Goal: Communication & Community: Ask a question

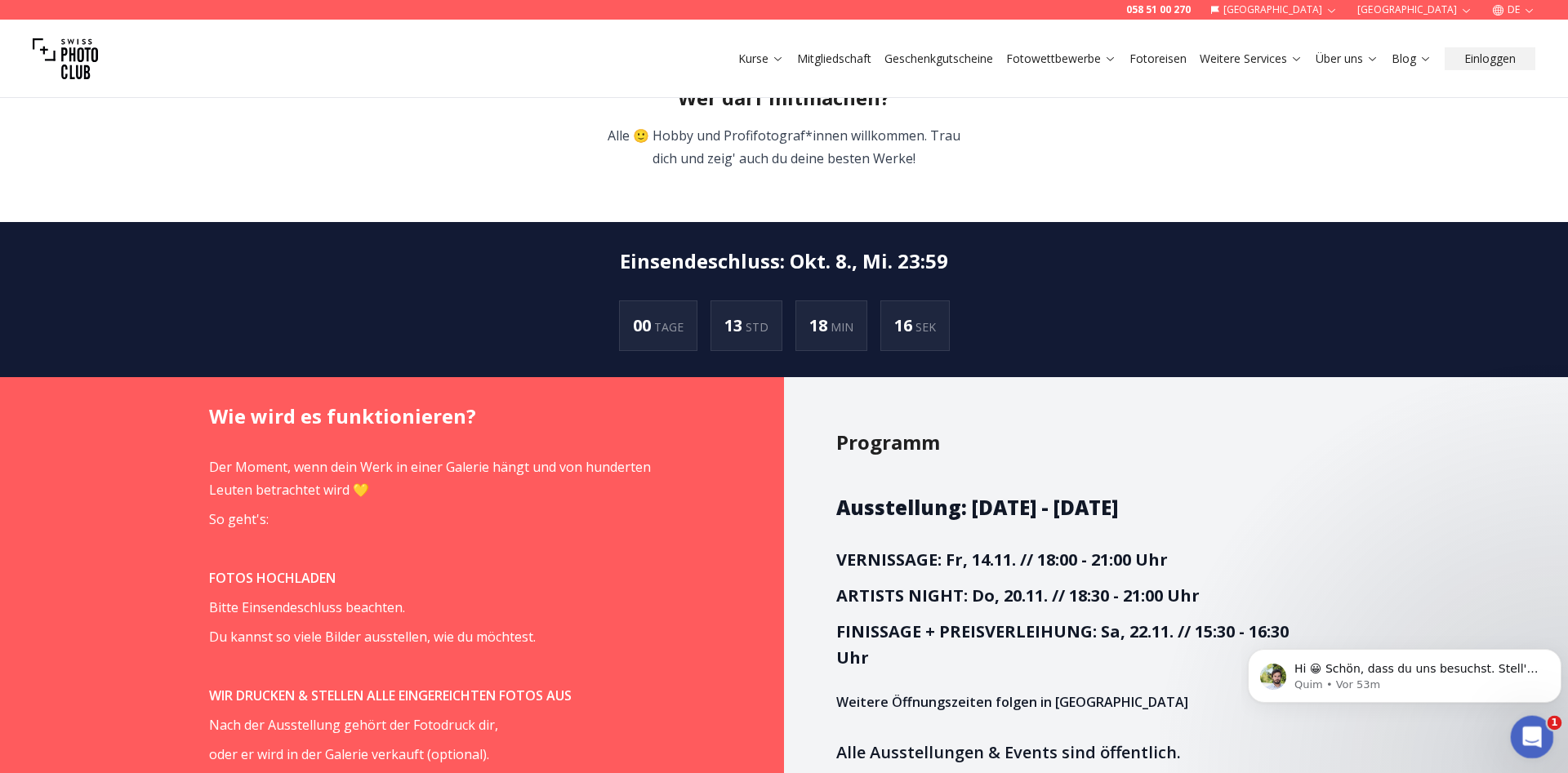
click at [1526, 726] on icon "Intercom-Nachrichtendienst öffnen" at bounding box center [1530, 735] width 27 height 27
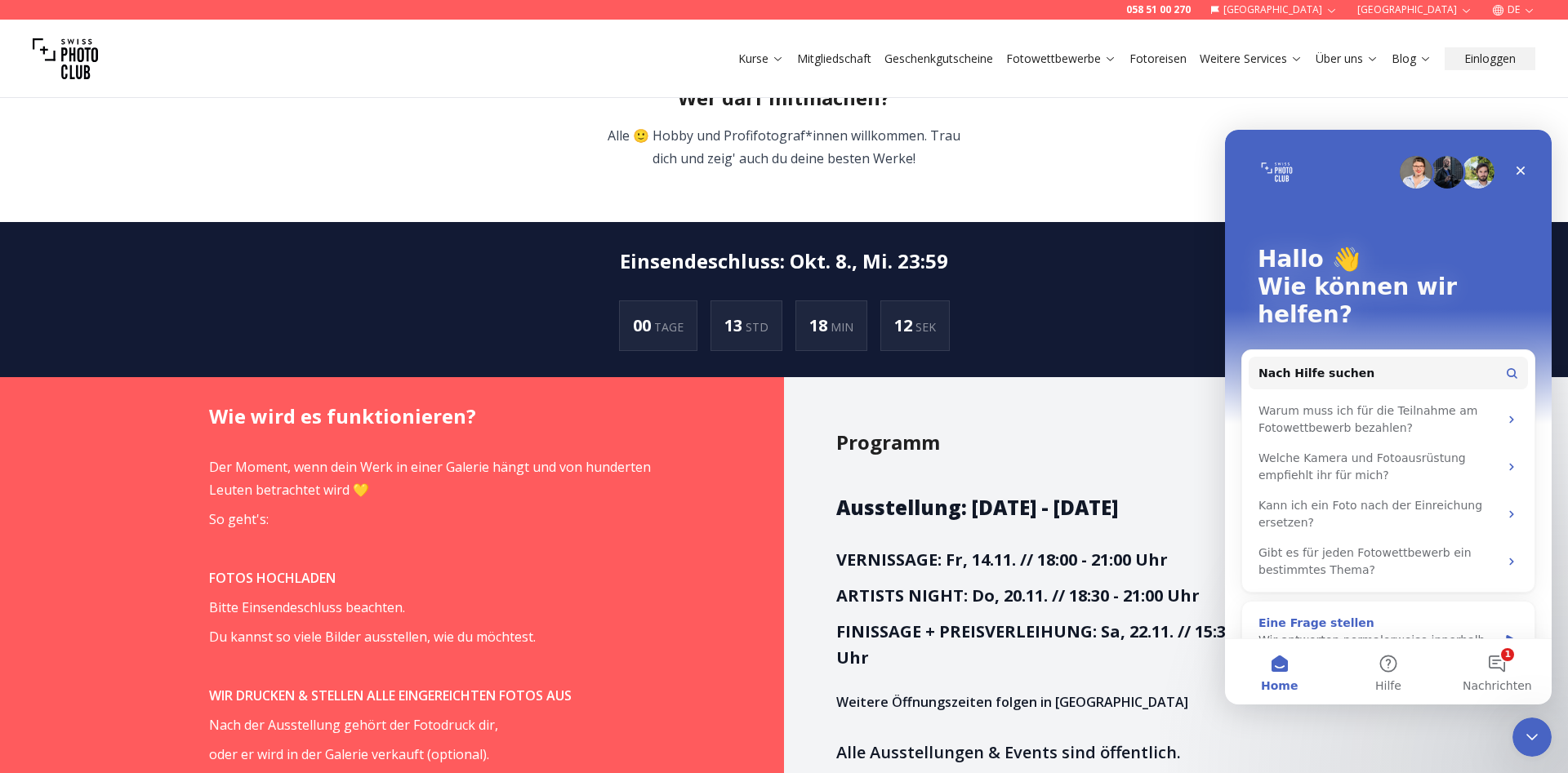
scroll to position [22, 0]
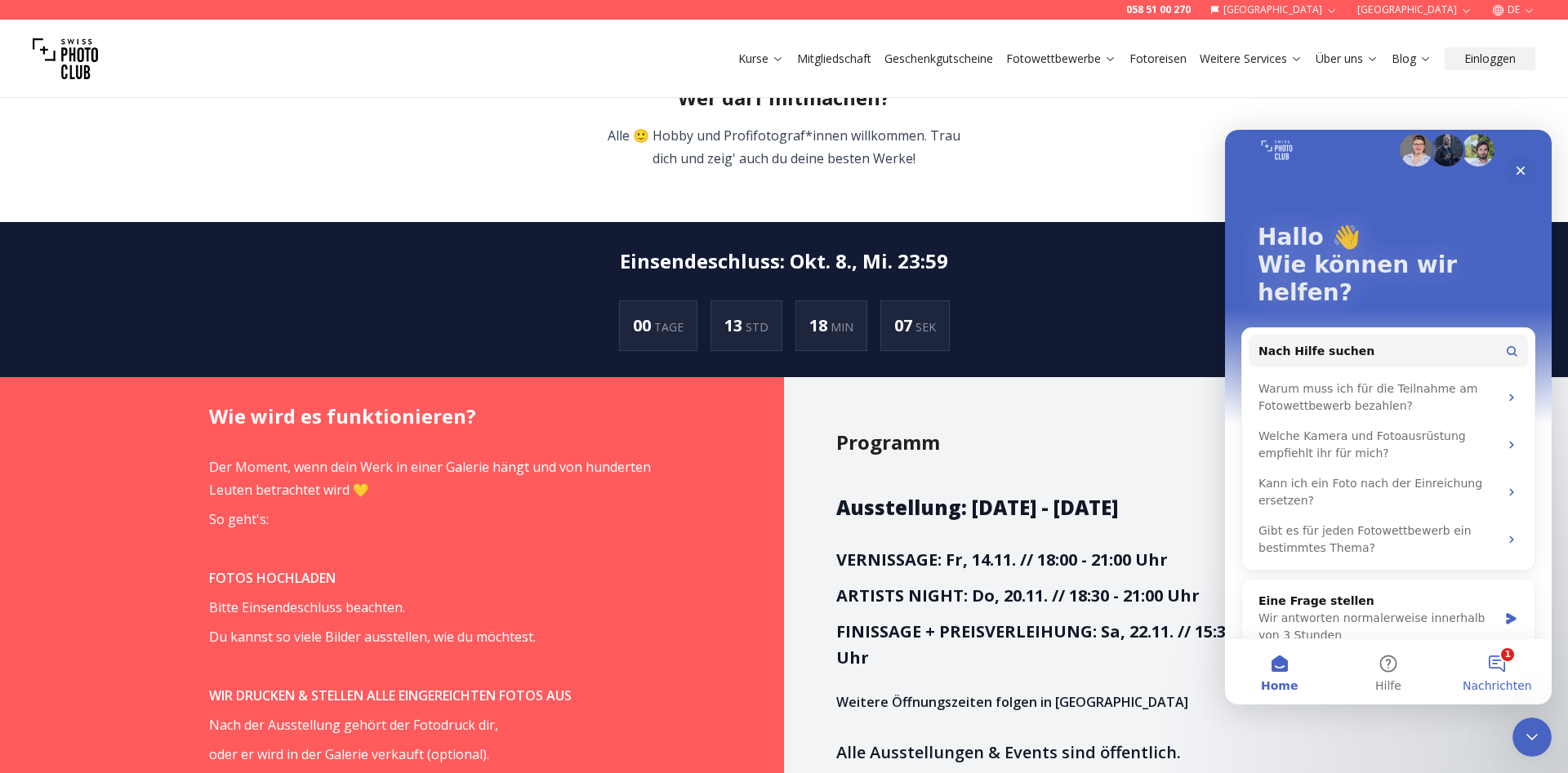
click at [1490, 659] on button "1 Nachrichten" at bounding box center [1497, 672] width 109 height 66
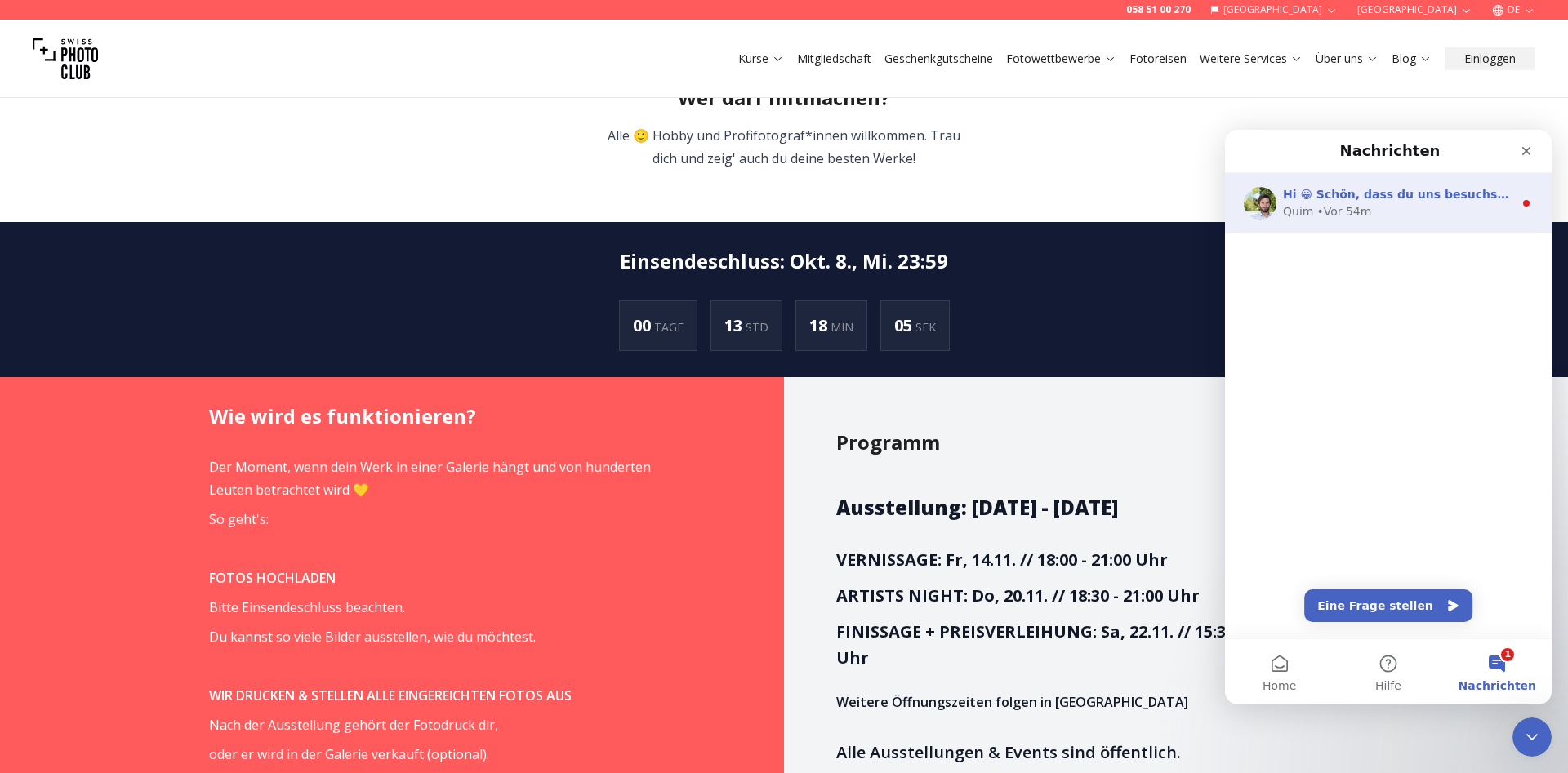
click at [1446, 206] on div "Quim • Vor 54m" at bounding box center [1398, 211] width 231 height 17
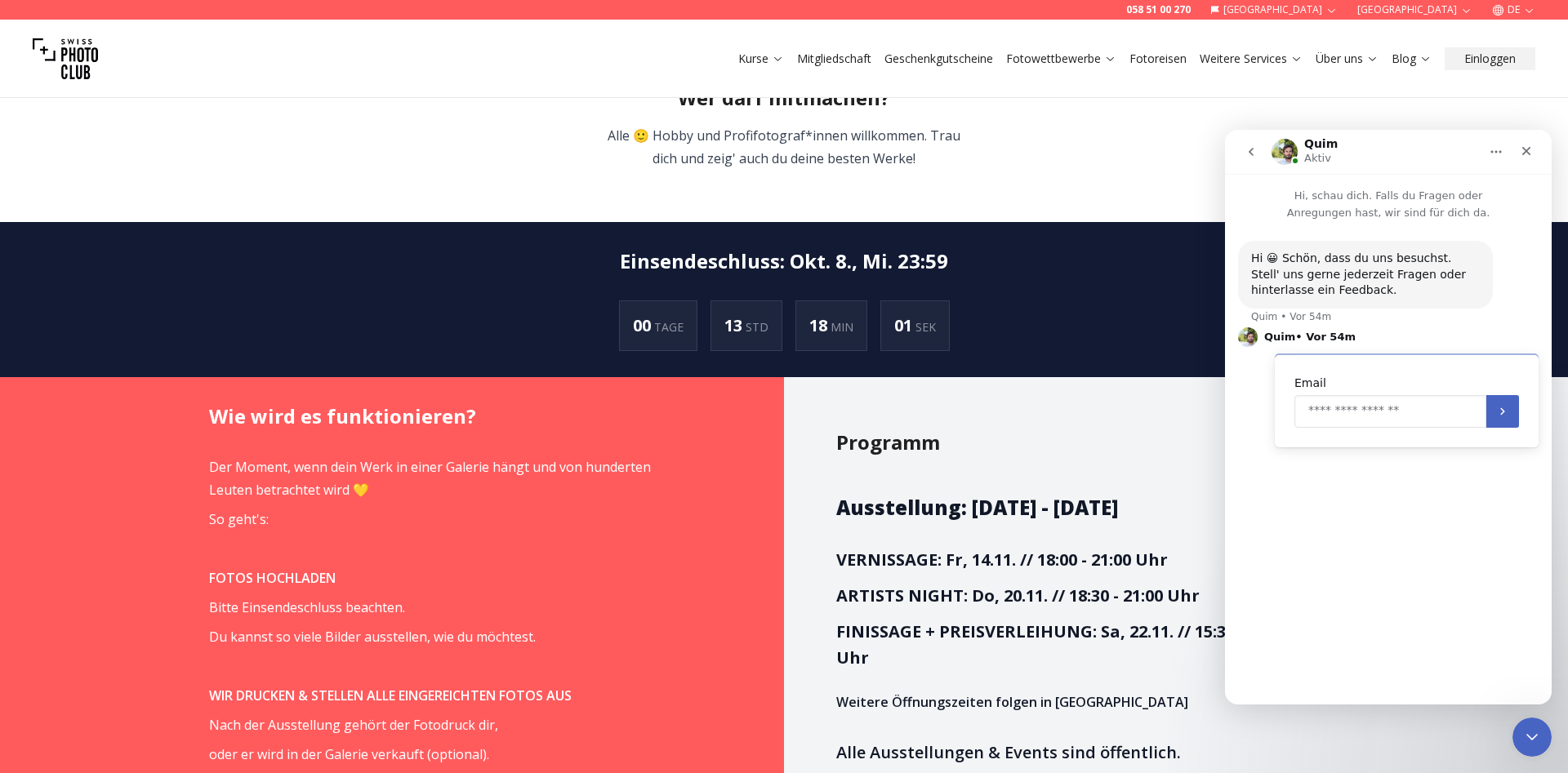
click at [1399, 414] on input "Enter your email" at bounding box center [1390, 411] width 192 height 32
type input "**********"
click at [1499, 406] on icon "Übermitteln" at bounding box center [1502, 411] width 13 height 13
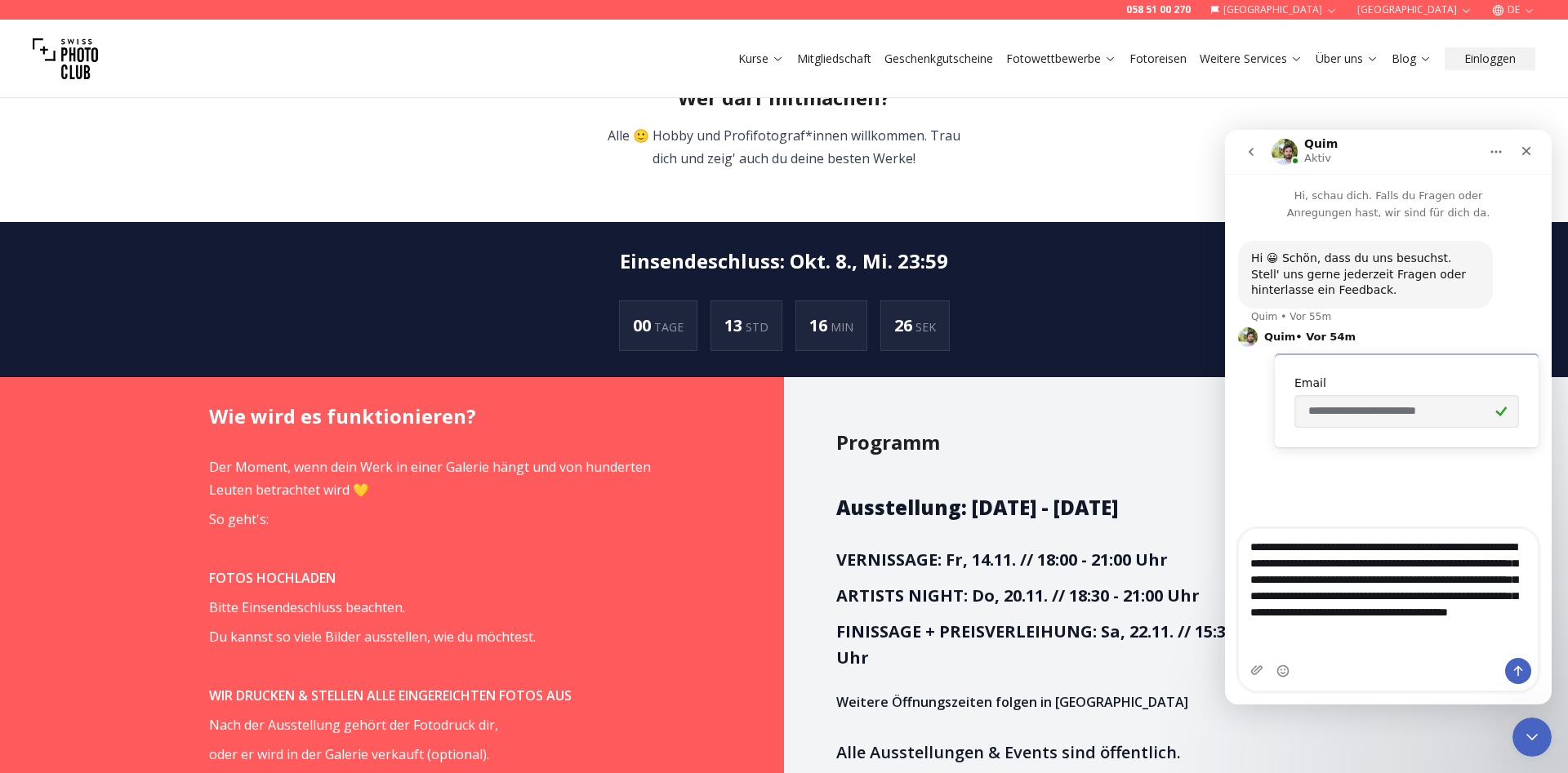
type textarea "**********"
click at [1515, 664] on button "Sende eine Nachricht…" at bounding box center [1517, 670] width 26 height 26
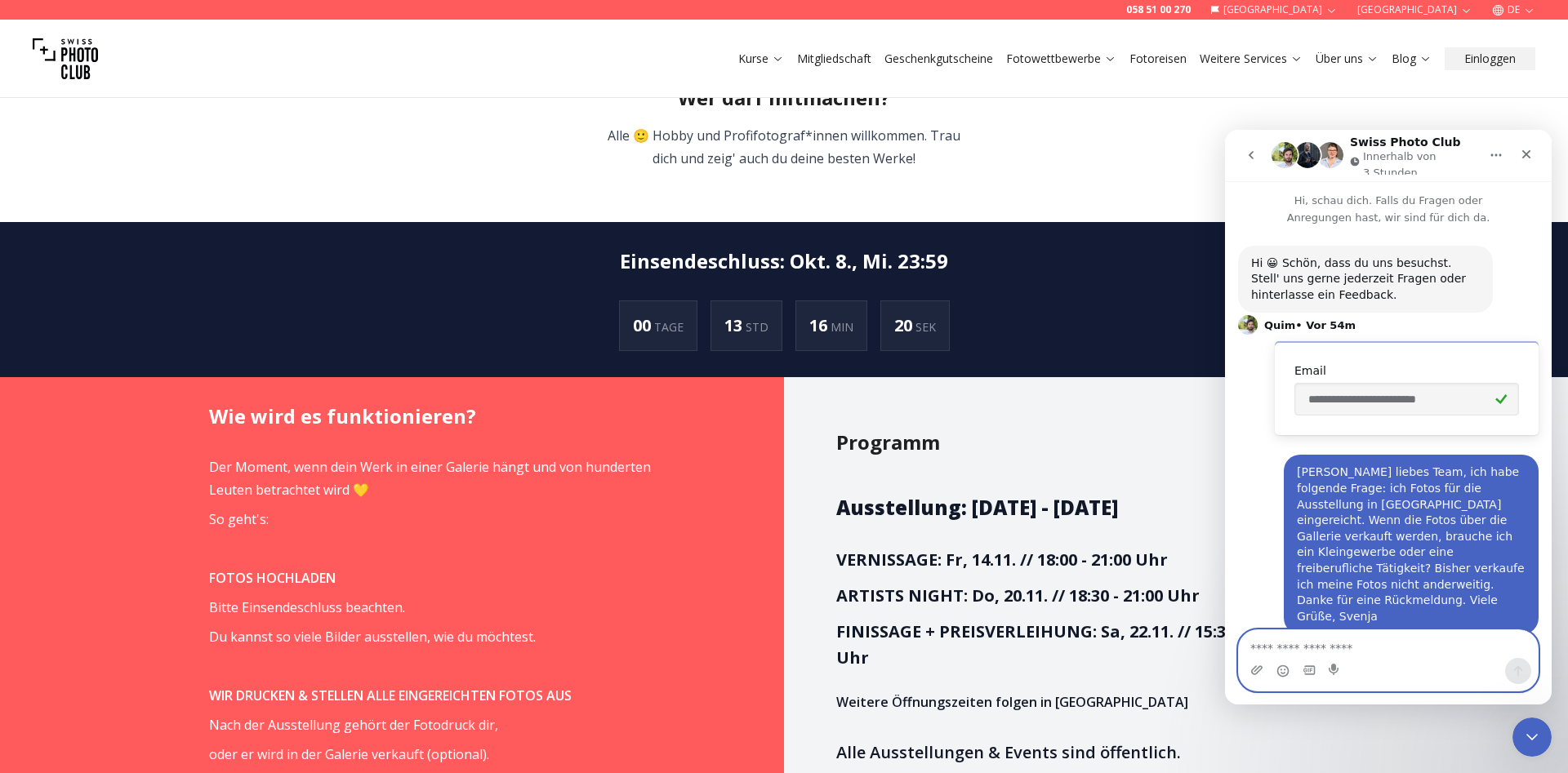
scroll to position [160, 0]
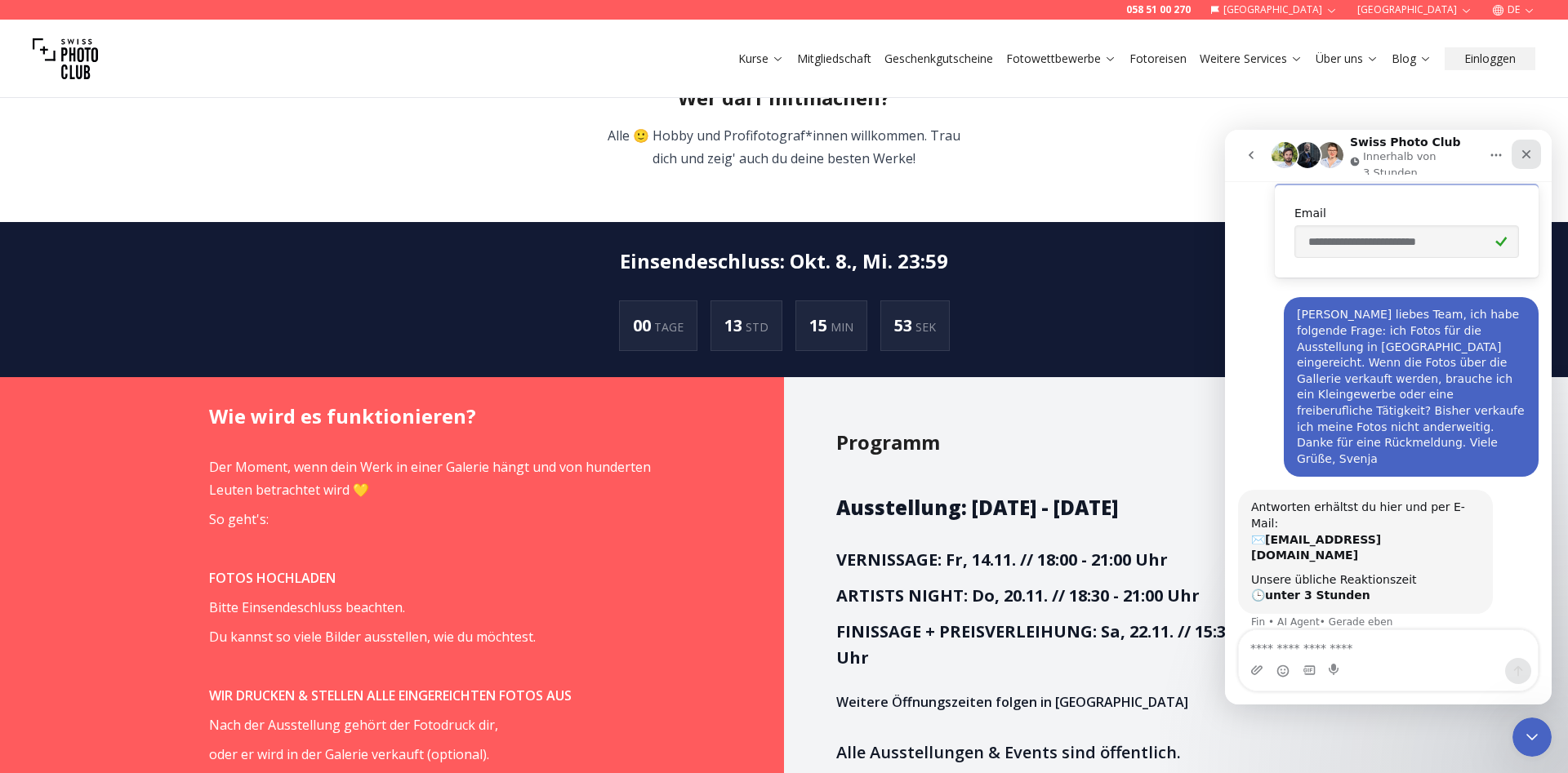
click at [1522, 155] on icon "Schließen" at bounding box center [1527, 154] width 13 height 13
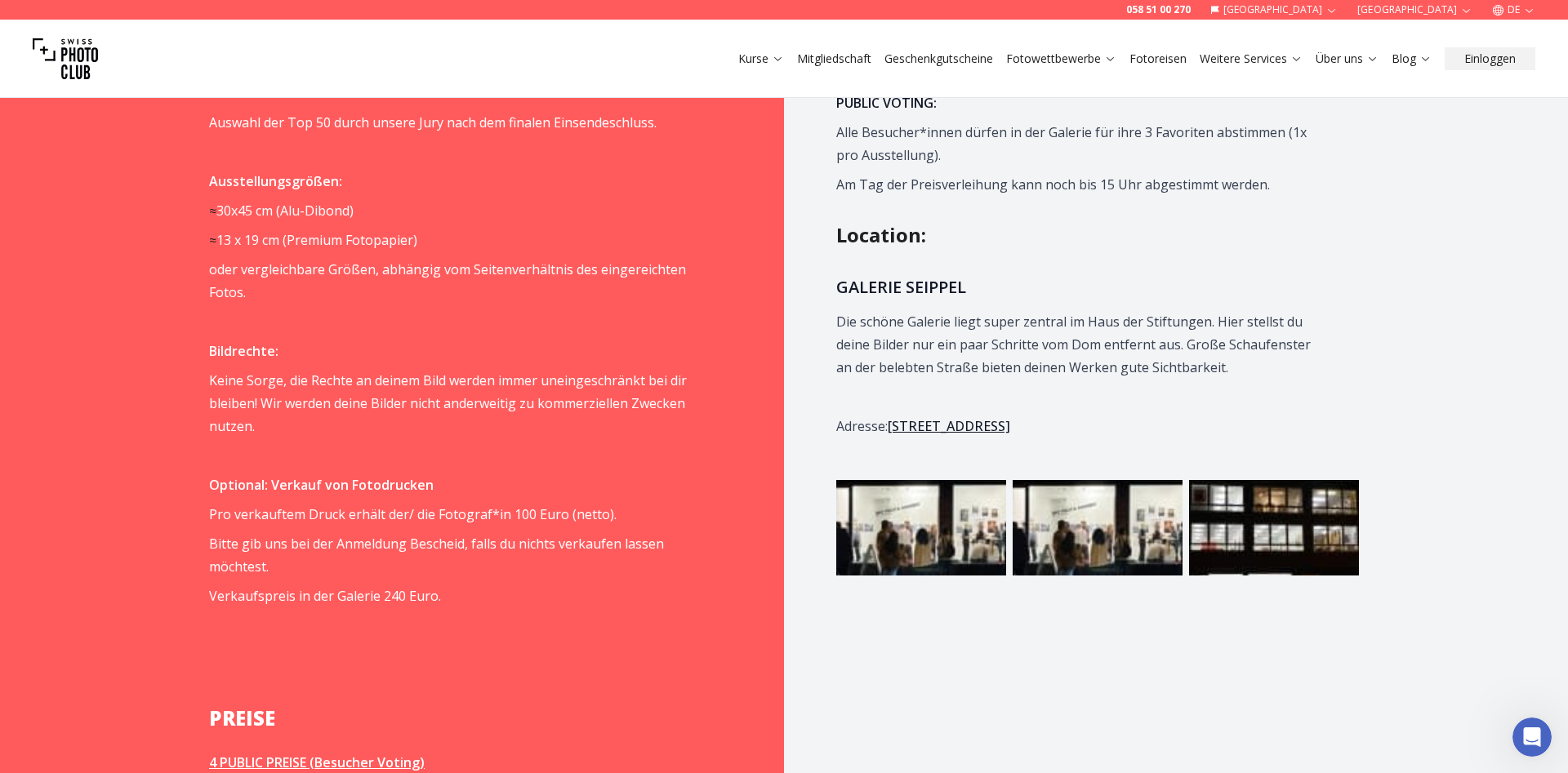
scroll to position [1582, 0]
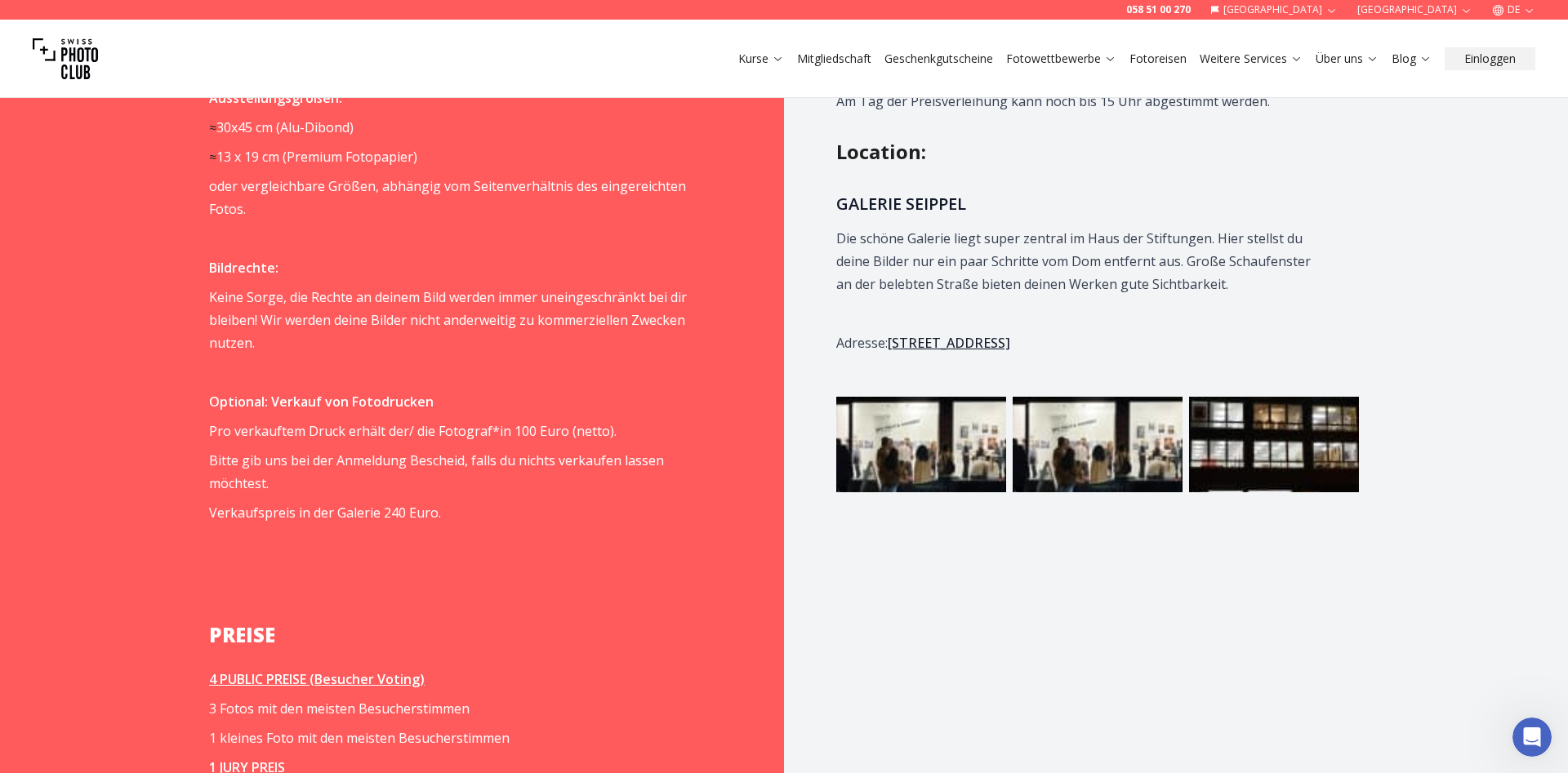
click at [927, 411] on img at bounding box center [921, 444] width 170 height 95
click at [1040, 410] on img at bounding box center [1097, 444] width 170 height 95
drag, startPoint x: 1222, startPoint y: 394, endPoint x: 1068, endPoint y: 357, distance: 158.4
click at [1221, 396] on img at bounding box center [1273, 444] width 170 height 95
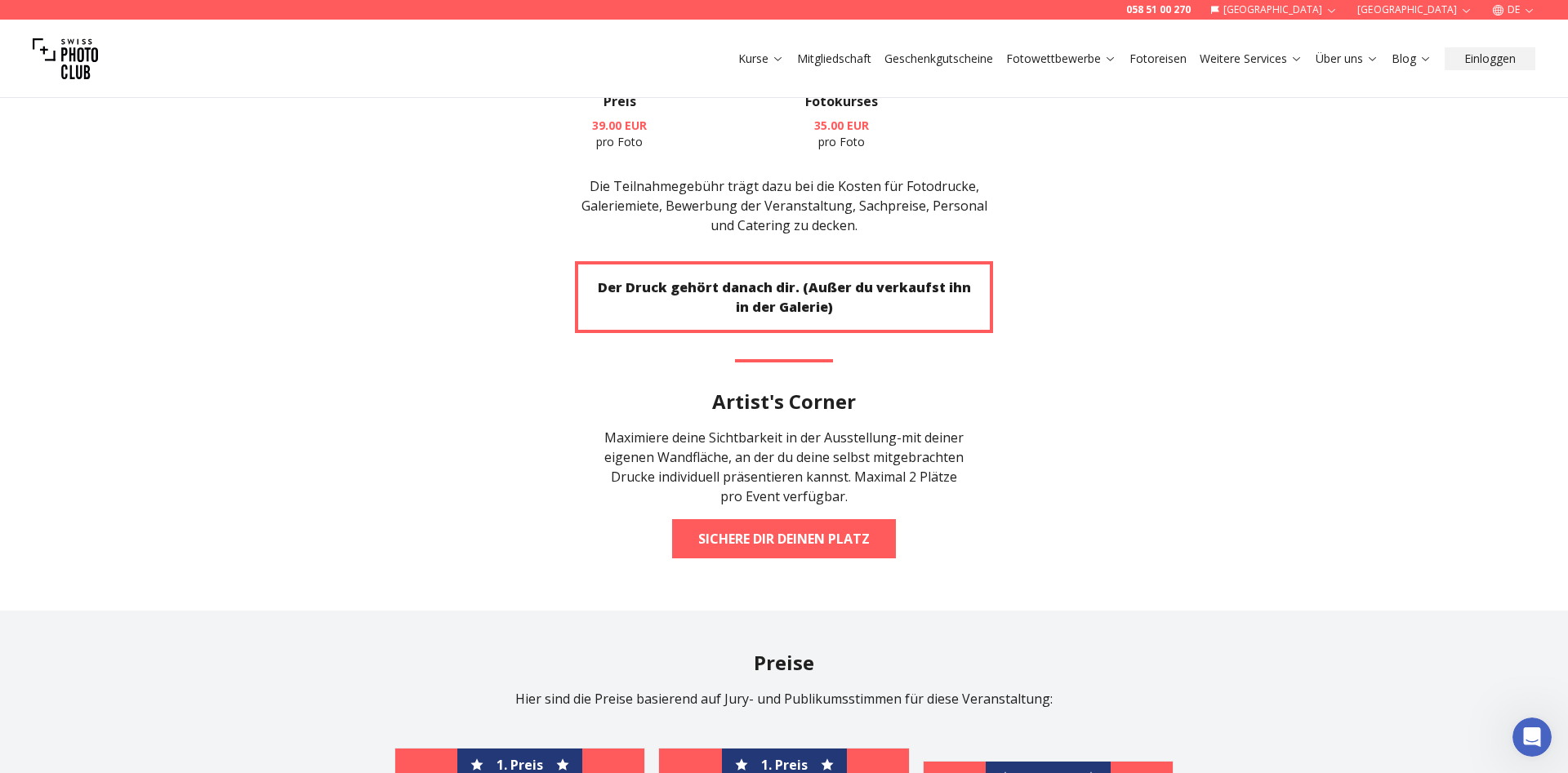
scroll to position [3080, 0]
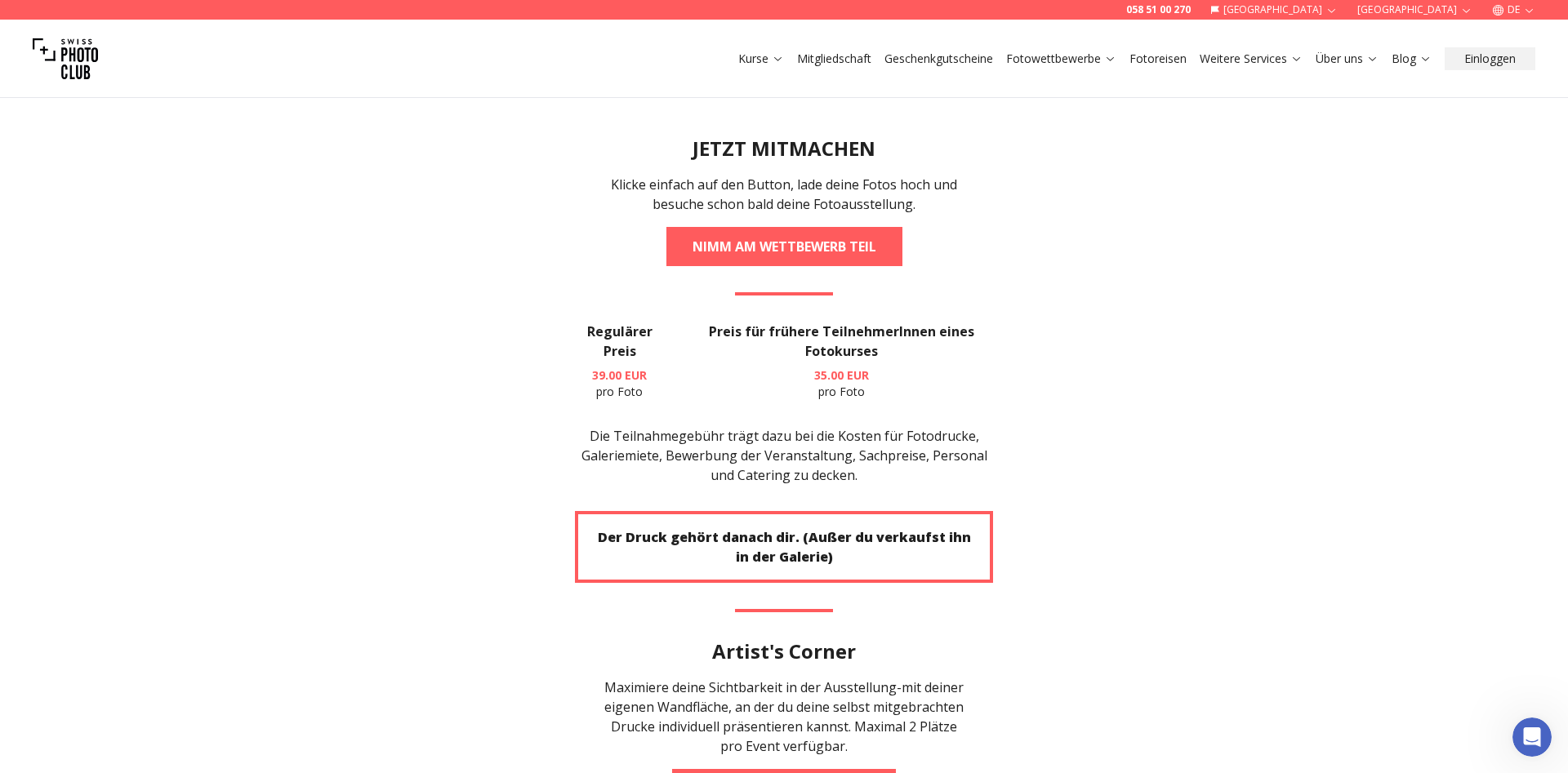
click at [802, 528] on strong "Der Druck gehört danach dir. (Außer du verkaufst ihn in der Galerie)" at bounding box center [784, 547] width 373 height 37
drag, startPoint x: 783, startPoint y: 507, endPoint x: 1011, endPoint y: 519, distance: 228.3
click at [785, 528] on strong "Der Druck gehört danach dir. (Außer du verkaufst ihn in der Galerie)" at bounding box center [784, 547] width 373 height 37
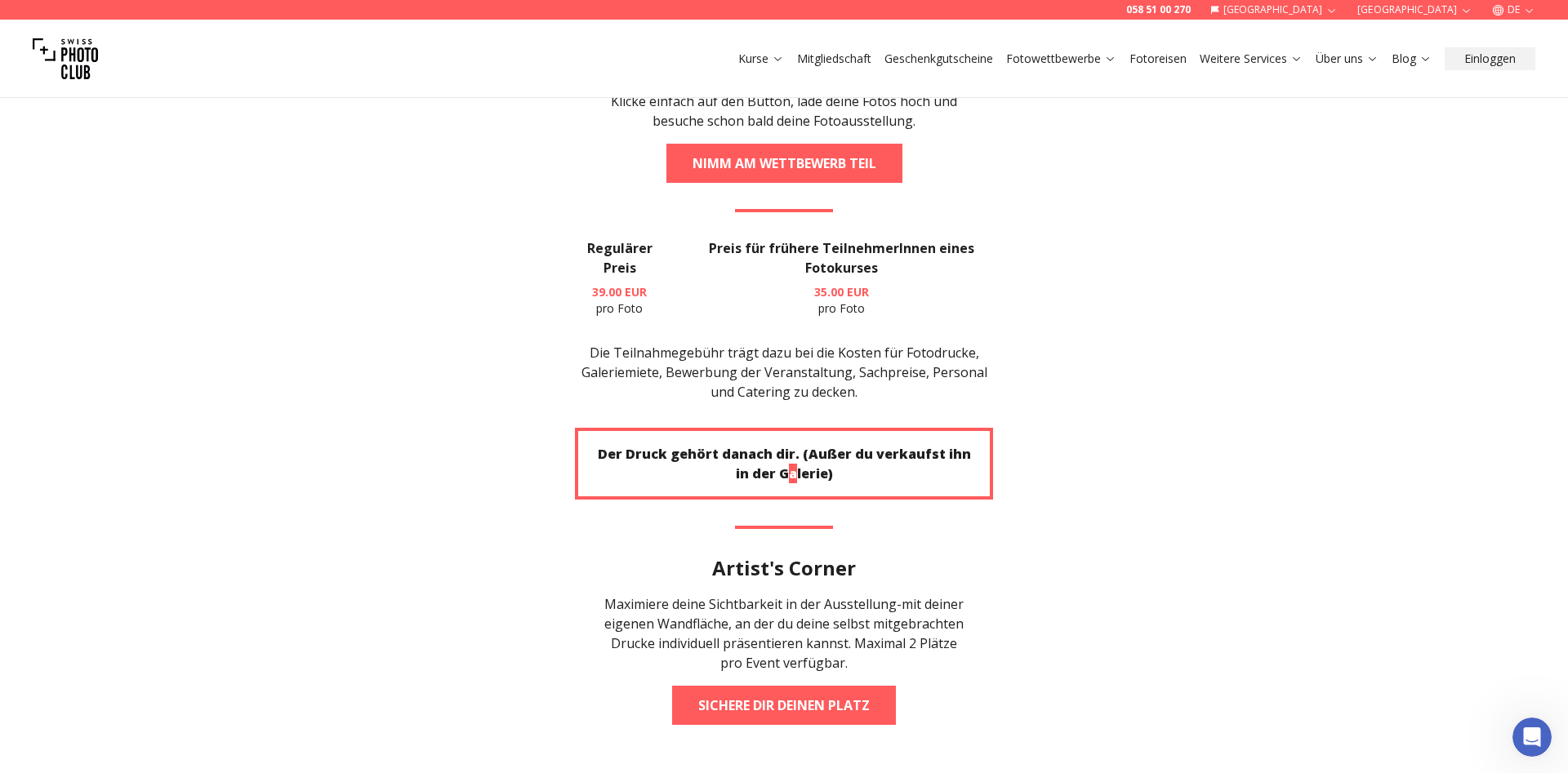
scroll to position [160, 0]
